Goal: Check status: Check status

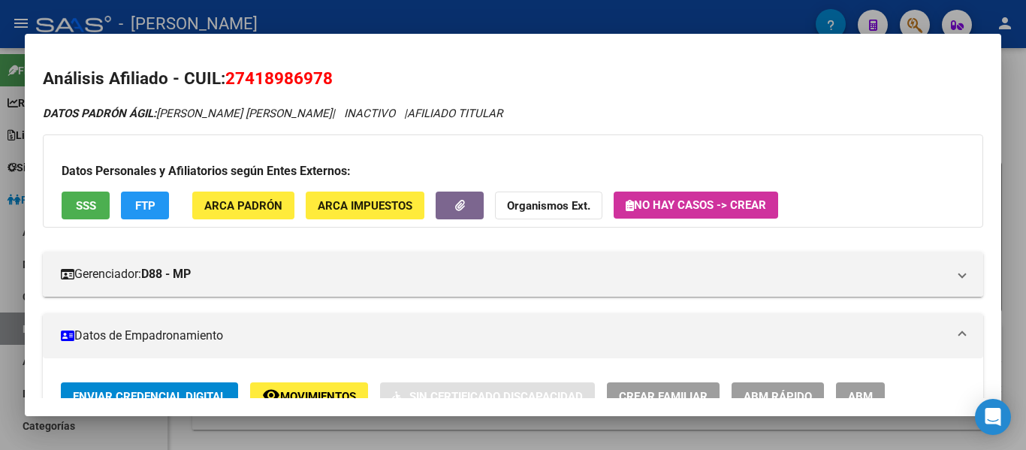
click at [485, 13] on div at bounding box center [513, 225] width 1026 height 450
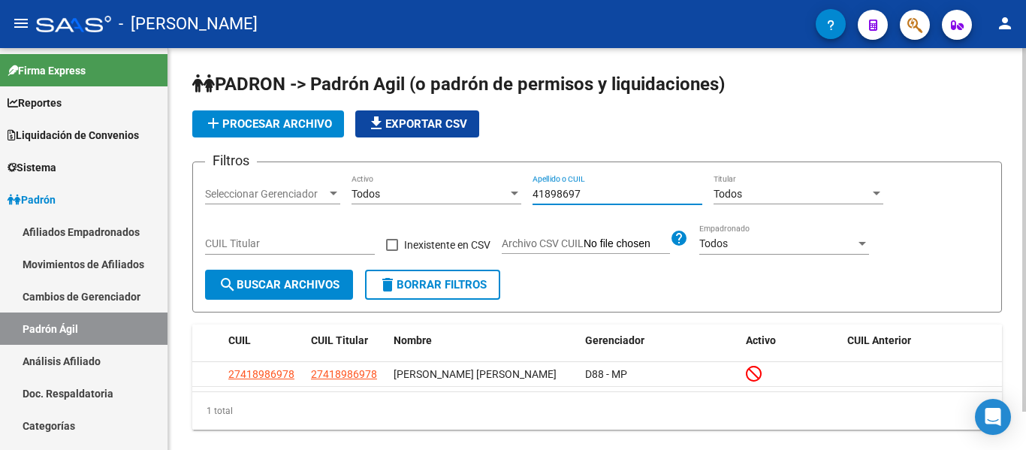
drag, startPoint x: 631, startPoint y: 193, endPoint x: 474, endPoint y: 188, distance: 157.1
click at [474, 189] on div "Filtros Seleccionar Gerenciador Seleccionar Gerenciador Todos Activo 41898697 A…" at bounding box center [597, 221] width 784 height 95
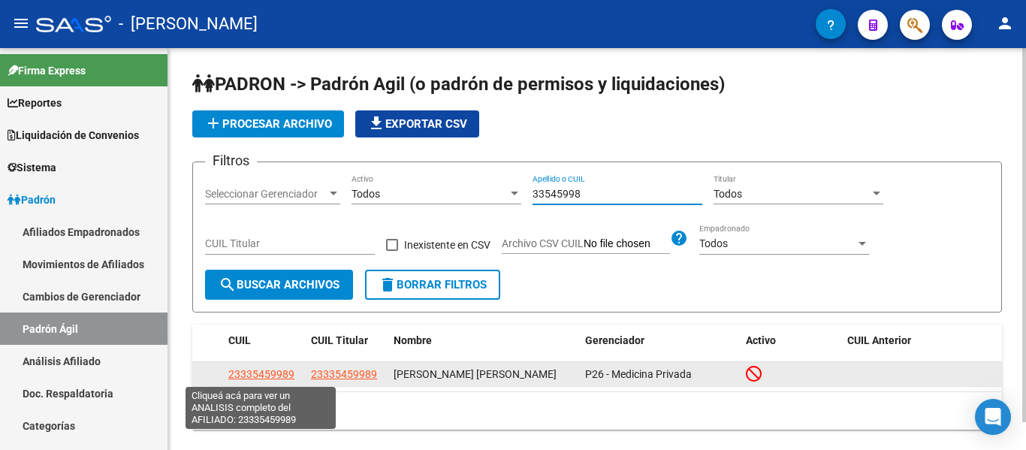
type input "33545998"
click at [260, 376] on span "23335459989" at bounding box center [261, 374] width 66 height 12
type textarea "23335459989"
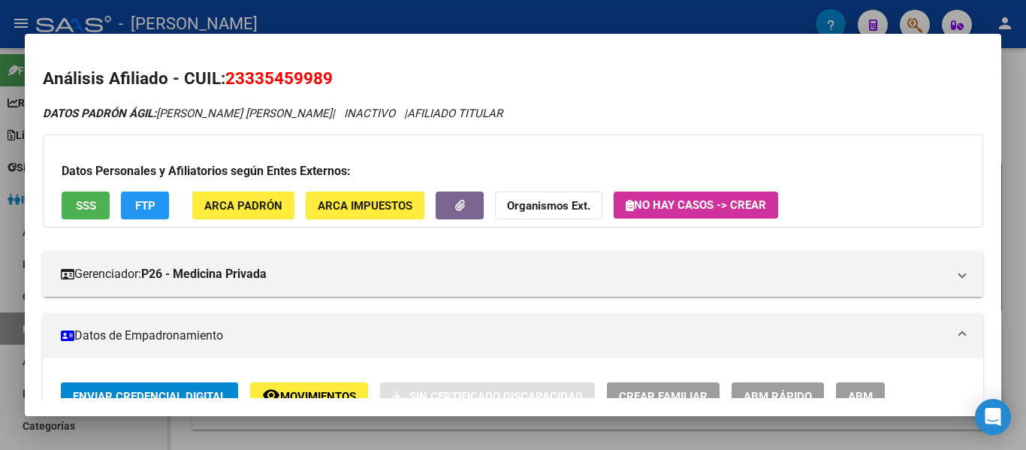
click at [686, 18] on div at bounding box center [513, 225] width 1026 height 450
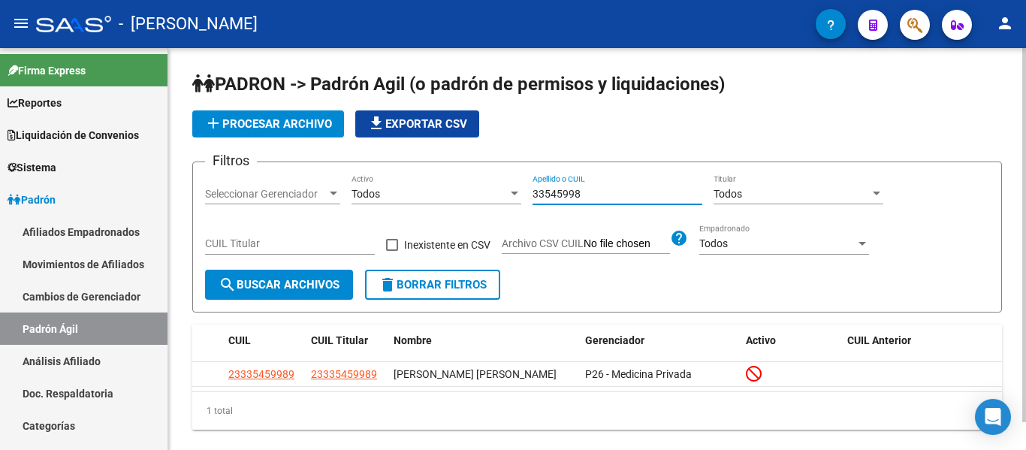
drag, startPoint x: 630, startPoint y: 190, endPoint x: 510, endPoint y: 195, distance: 120.3
click at [512, 196] on div "Filtros Seleccionar Gerenciador Seleccionar Gerenciador Todos Activo 33545998 A…" at bounding box center [597, 221] width 784 height 95
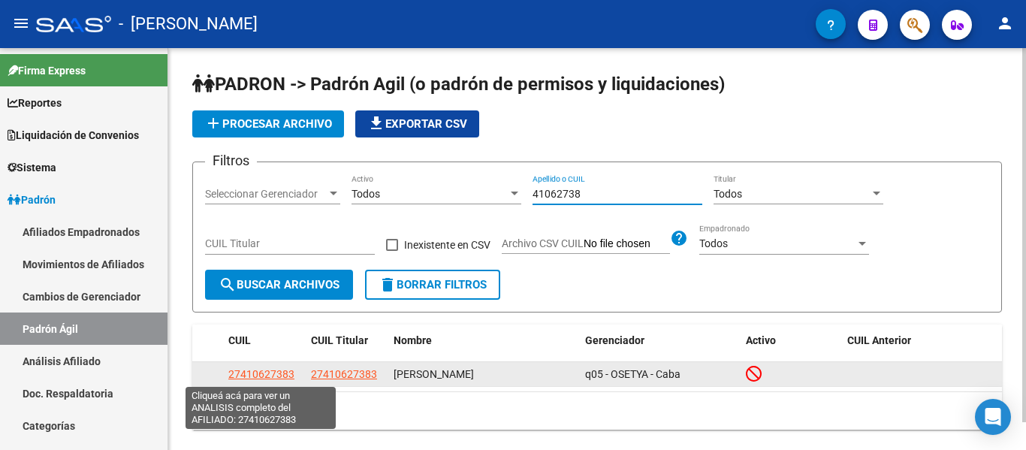
type input "41062738"
click at [266, 378] on span "27410627383" at bounding box center [261, 374] width 66 height 12
type textarea "27410627383"
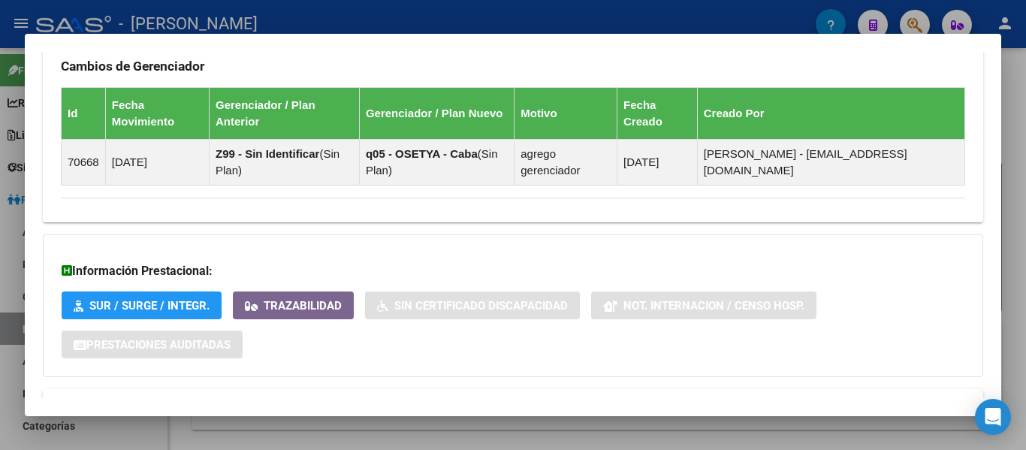
scroll to position [994, 0]
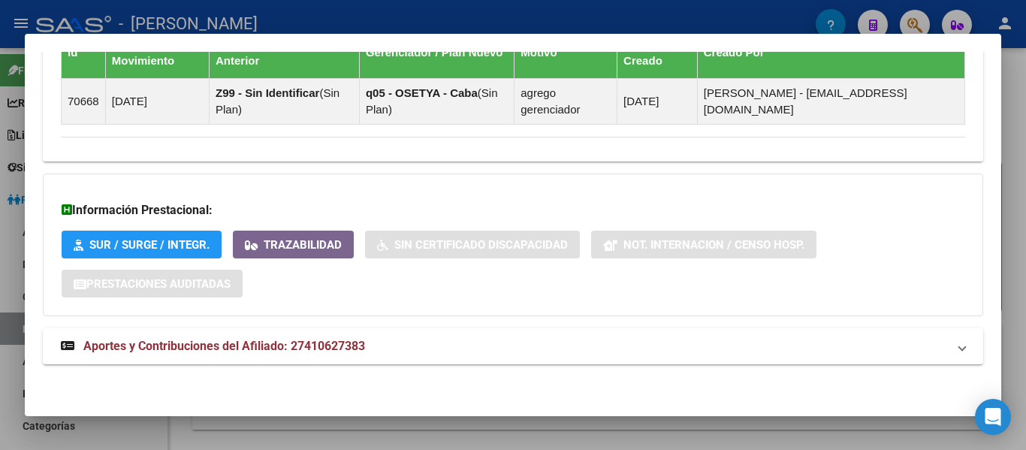
drag, startPoint x: 48, startPoint y: 74, endPoint x: 442, endPoint y: 153, distance: 401.5
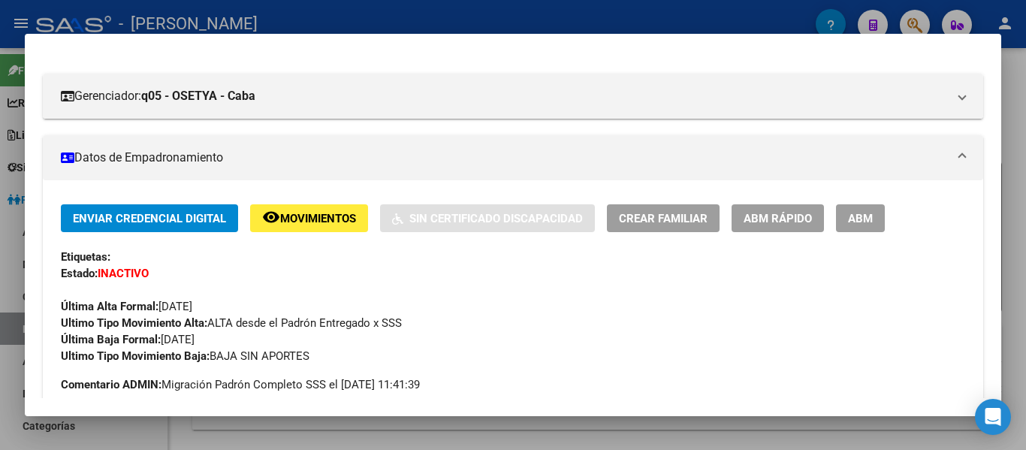
scroll to position [0, 0]
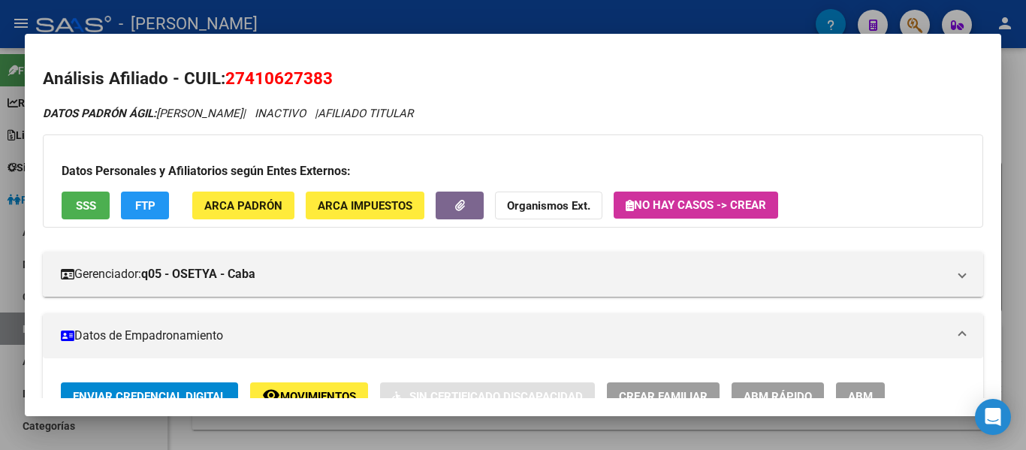
click at [516, 80] on h2 "Análisis Afiliado - CUIL: 27410627383" at bounding box center [513, 79] width 941 height 26
drag, startPoint x: 527, startPoint y: 99, endPoint x: 445, endPoint y: 76, distance: 85.1
click at [445, 76] on h2 "Análisis Afiliado - CUIL: 27410627383" at bounding box center [513, 79] width 941 height 26
click at [473, 77] on h2 "Análisis Afiliado - CUIL: 27410627383" at bounding box center [513, 79] width 941 height 26
